Goal: Communication & Community: Answer question/provide support

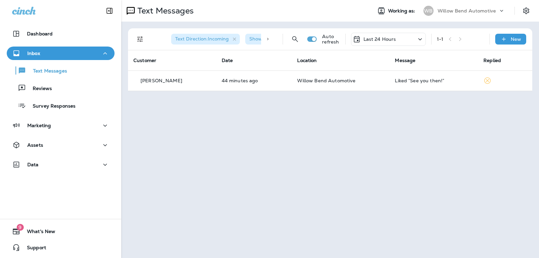
click at [376, 37] on p "Last 24 Hours" at bounding box center [380, 38] width 33 height 5
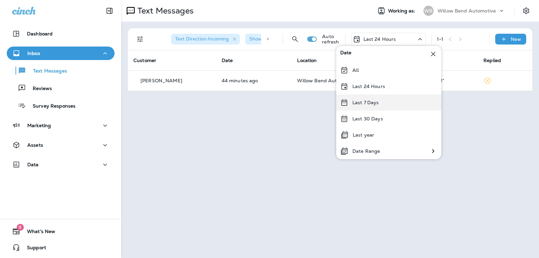
click at [381, 104] on div "Last 7 Days" at bounding box center [388, 102] width 105 height 16
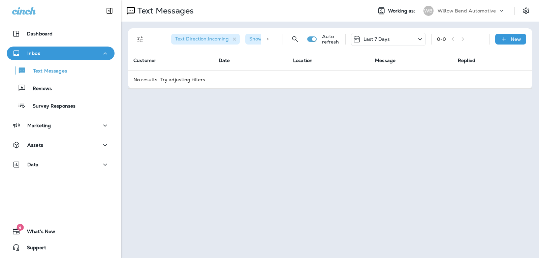
click at [391, 35] on div "Last 7 Days" at bounding box center [388, 39] width 75 height 13
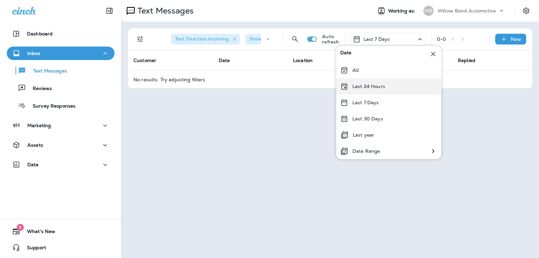
click at [380, 89] on p "Last 24 Hours" at bounding box center [369, 86] width 33 height 5
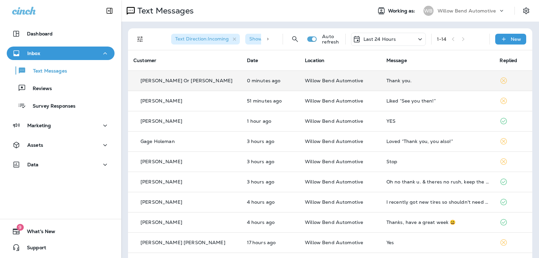
click at [387, 79] on div "Thank you." at bounding box center [438, 80] width 103 height 5
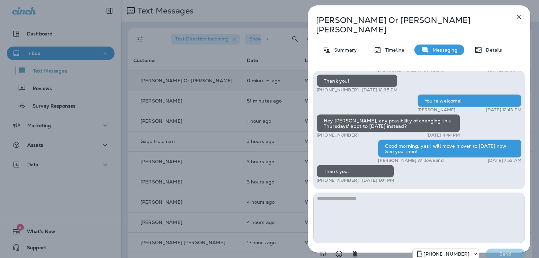
click at [352, 192] on textarea at bounding box center [419, 217] width 212 height 51
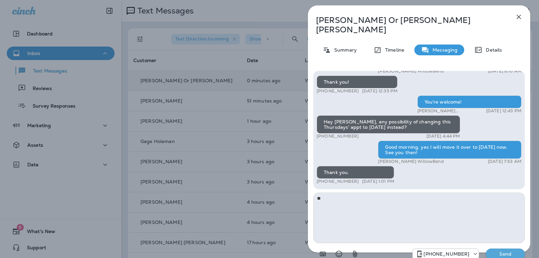
type textarea "*"
type textarea "**********"
click at [507, 251] on p "Send" at bounding box center [505, 254] width 28 height 6
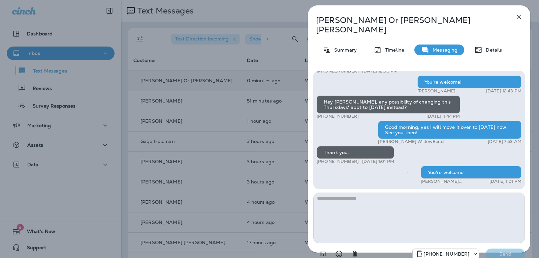
click at [520, 15] on icon "button" at bounding box center [519, 17] width 8 height 8
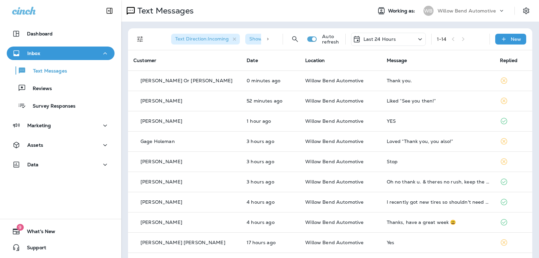
click at [379, 43] on div "Last 24 Hours" at bounding box center [374, 39] width 43 height 8
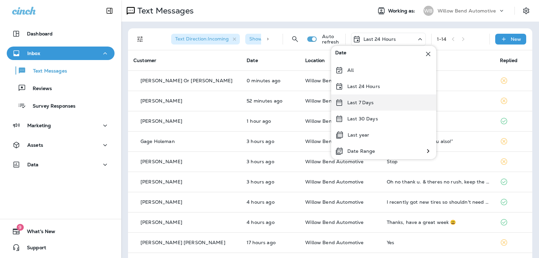
click at [361, 98] on div "Last 7 Days" at bounding box center [383, 102] width 105 height 16
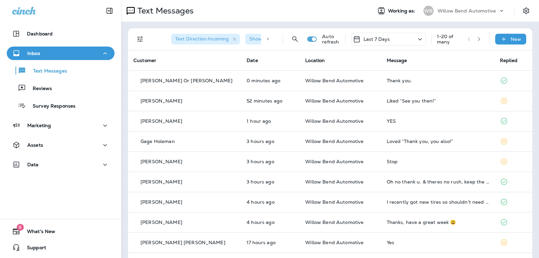
click at [383, 38] on p "Last 7 Days" at bounding box center [377, 38] width 27 height 5
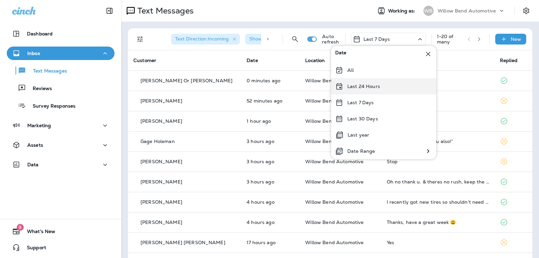
click at [376, 82] on div "Last 24 Hours" at bounding box center [383, 86] width 105 height 16
